Goal: Navigation & Orientation: Understand site structure

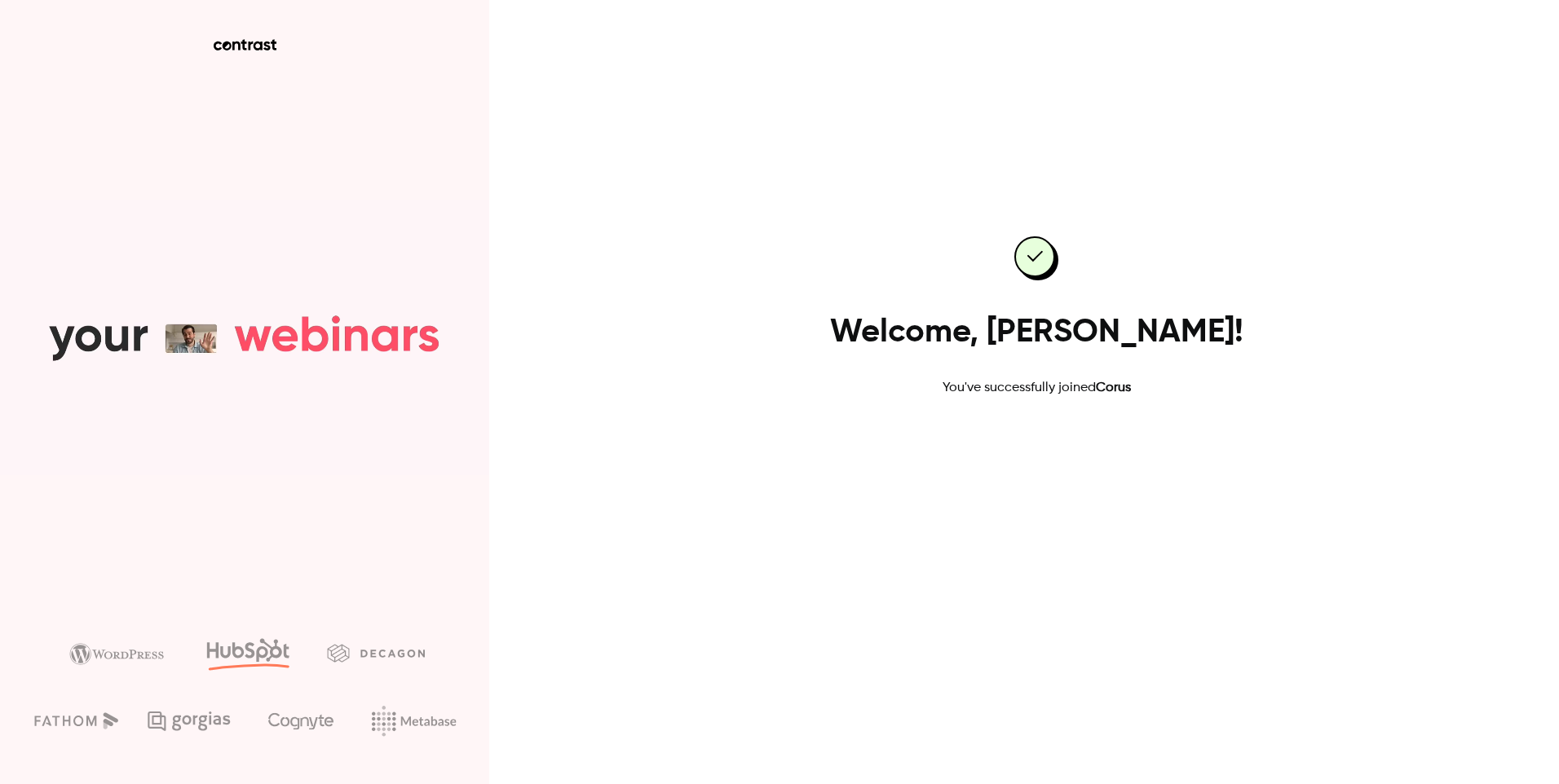
click at [1086, 455] on link "Go to dashboard" at bounding box center [1037, 450] width 139 height 39
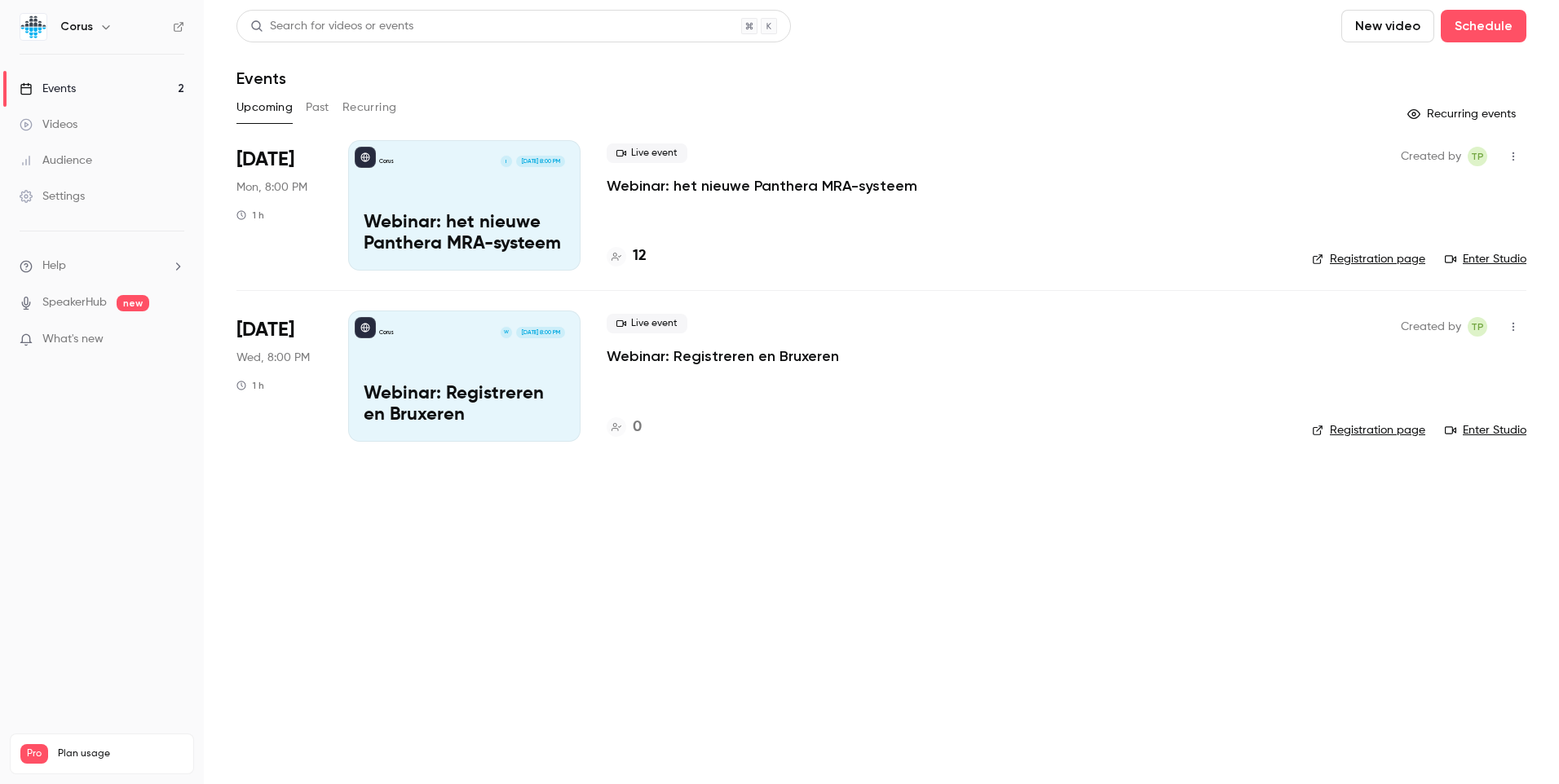
click at [64, 123] on div "Videos" at bounding box center [49, 124] width 58 height 16
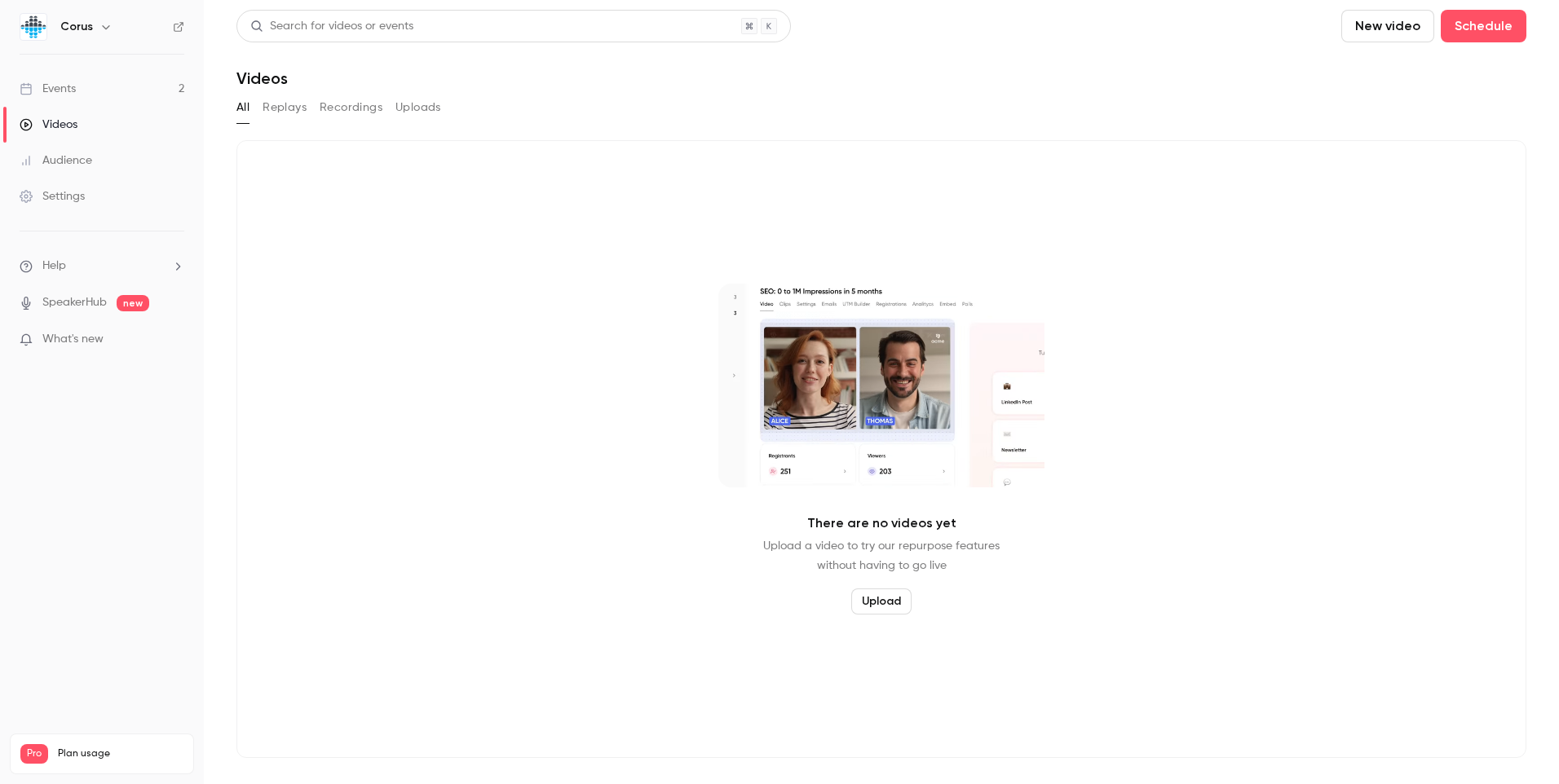
click at [66, 156] on div "Audience" at bounding box center [56, 160] width 73 height 16
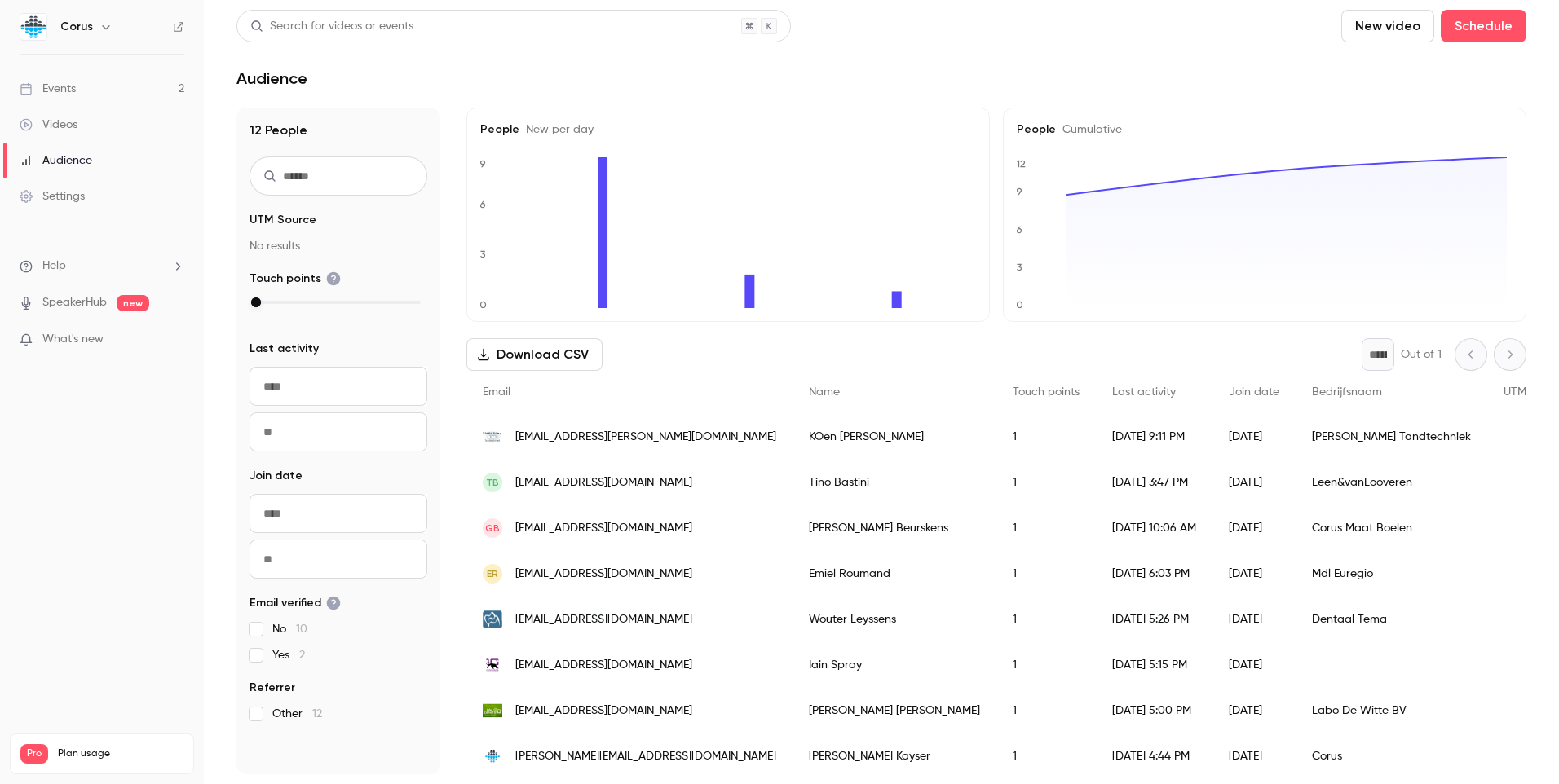
click at [60, 205] on link "Settings" at bounding box center [102, 197] width 204 height 36
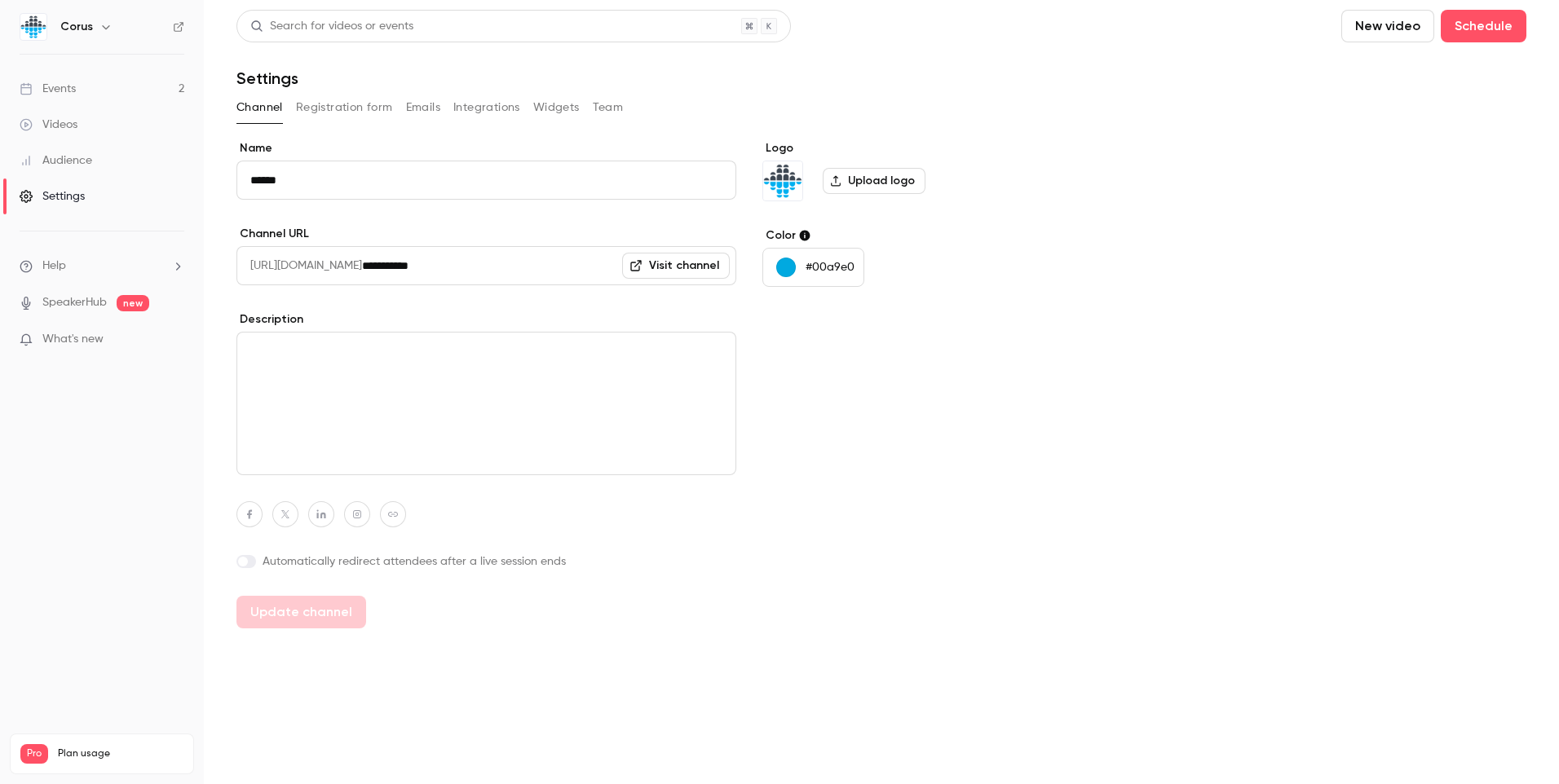
click at [92, 303] on link "SpeakerHub" at bounding box center [74, 303] width 64 height 17
click at [79, 338] on span "What's new" at bounding box center [73, 340] width 61 height 17
click at [1352, 216] on div at bounding box center [779, 392] width 1559 height 784
click at [67, 89] on div "Events" at bounding box center [48, 88] width 57 height 16
